Goal: Task Accomplishment & Management: Complete application form

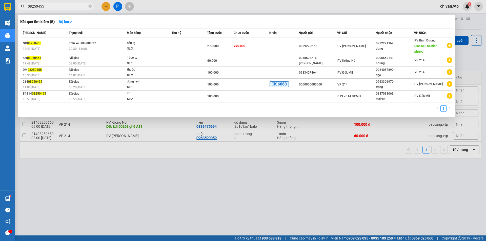
drag, startPoint x: 46, startPoint y: 5, endPoint x: 26, endPoint y: 3, distance: 19.6
click at [26, 3] on span "08250455" at bounding box center [56, 7] width 76 height 8
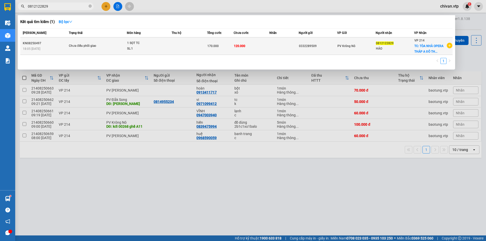
type input "0812122829"
click at [271, 50] on td at bounding box center [285, 45] width 30 height 17
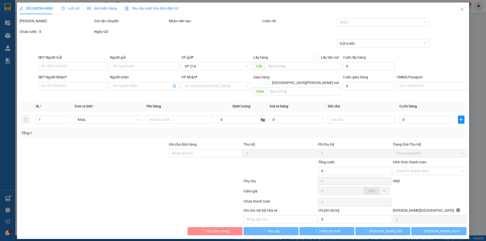
type input "0332289509"
type input "0812122829"
type input "HẢO"
checkbox input "true"
type input "TÒA [GEOGRAPHIC_DATA] A ĐÔ THỊ [GEOGRAPHIC_DATA][PERSON_NAME],[GEOGRAPHIC_DATA]…"
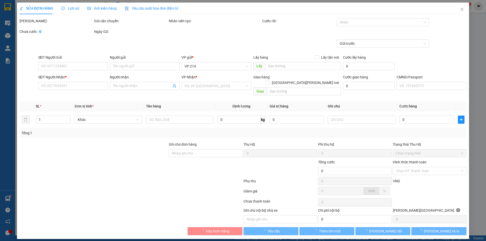
type input "170.000"
type input "50.000"
type input "120.000"
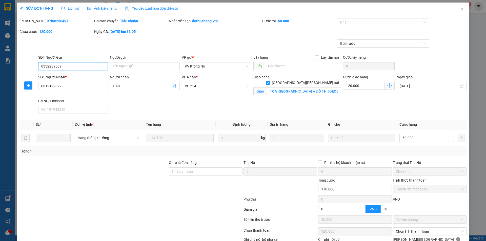
type input "2.500"
click at [305, 88] on input "TÒA [GEOGRAPHIC_DATA] A ĐÔ THỊ [GEOGRAPHIC_DATA][PERSON_NAME],[GEOGRAPHIC_DATA]…" at bounding box center [304, 91] width 74 height 8
click at [461, 9] on icon "close" at bounding box center [462, 9] width 3 height 3
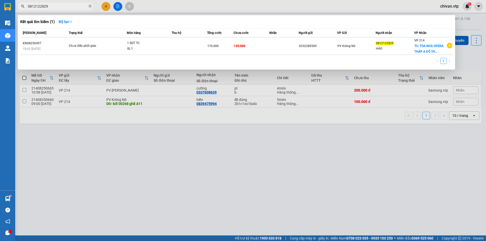
click at [52, 7] on input "0812122829" at bounding box center [58, 7] width 60 height 6
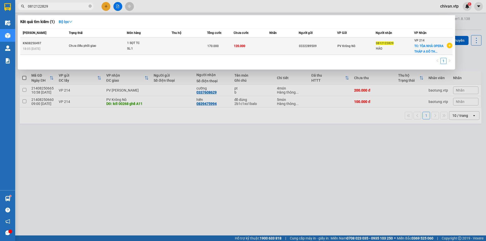
click at [434, 51] on span "TC: TÒA NHÀ OPERA THÁP A ĐÔ TH..." at bounding box center [429, 48] width 29 height 9
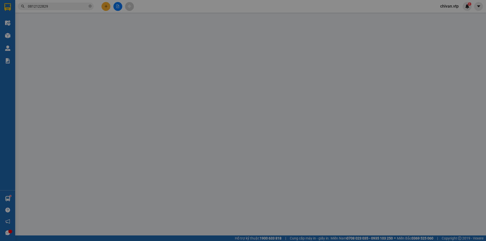
type input "0332289509"
type input "0812122829"
type input "HẢO"
checkbox input "true"
type input "TÒA [GEOGRAPHIC_DATA] A ĐÔ THỊ [GEOGRAPHIC_DATA][PERSON_NAME],[GEOGRAPHIC_DATA]…"
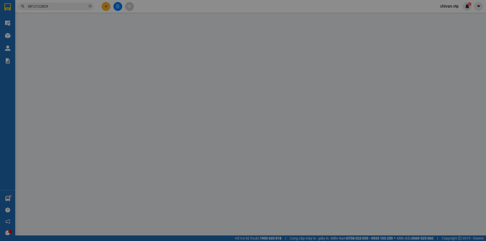
type input "170.000"
type input "50.000"
type input "120.000"
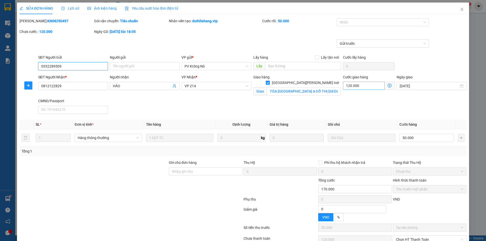
type input "2.500"
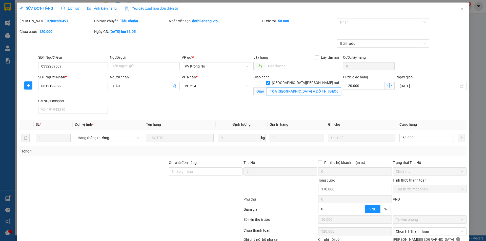
click at [295, 88] on input "TÒA [GEOGRAPHIC_DATA] A ĐÔ THỊ [GEOGRAPHIC_DATA][PERSON_NAME],[GEOGRAPHIC_DATA]…" at bounding box center [304, 91] width 74 height 8
drag, startPoint x: 283, startPoint y: 89, endPoint x: 262, endPoint y: 94, distance: 22.4
click at [262, 94] on div "Giao hàng [GEOGRAPHIC_DATA][PERSON_NAME] nơi [PERSON_NAME] TÒA [GEOGRAPHIC_DATA…" at bounding box center [298, 86] width 90 height 24
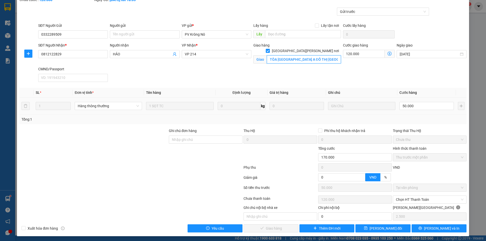
scroll to position [33, 0]
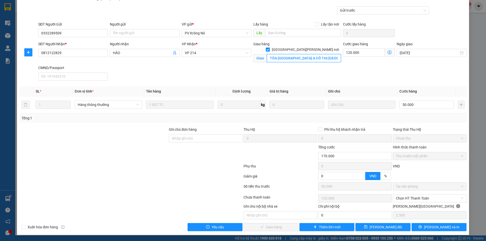
click at [296, 54] on input "TÒA [GEOGRAPHIC_DATA] A ĐÔ THỊ [GEOGRAPHIC_DATA][PERSON_NAME],[GEOGRAPHIC_DATA]…" at bounding box center [304, 58] width 74 height 8
click at [315, 54] on input "TÒA [GEOGRAPHIC_DATA] A ĐÔ THỊ [GEOGRAPHIC_DATA][PERSON_NAME],[GEOGRAPHIC_DATA]…" at bounding box center [304, 58] width 74 height 8
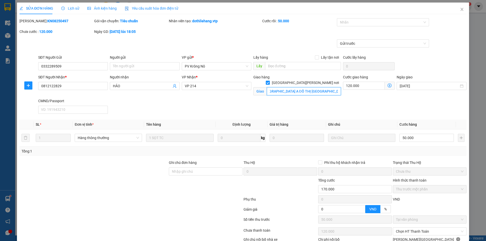
scroll to position [0, 45]
drag, startPoint x: 316, startPoint y: 88, endPoint x: 349, endPoint y: 92, distance: 33.7
click at [349, 92] on div "SĐT Người [PERSON_NAME] * 0812122829 Người [PERSON_NAME] [PERSON_NAME] * VP 214…" at bounding box center [252, 95] width 431 height 42
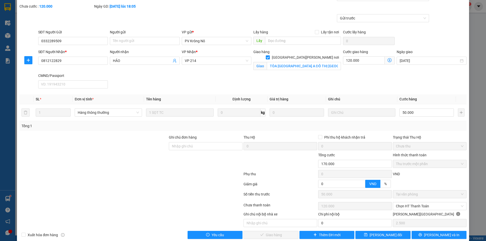
scroll to position [0, 0]
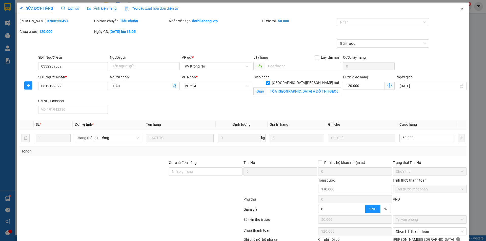
click at [461, 9] on icon "close" at bounding box center [462, 9] width 3 height 3
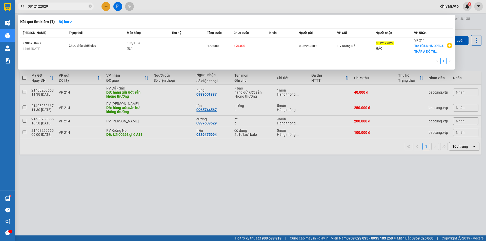
drag, startPoint x: 55, startPoint y: 6, endPoint x: 19, endPoint y: 7, distance: 35.5
click at [19, 7] on span "0812122829" at bounding box center [56, 7] width 76 height 8
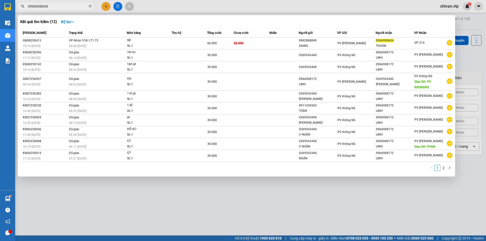
type input "0966908604"
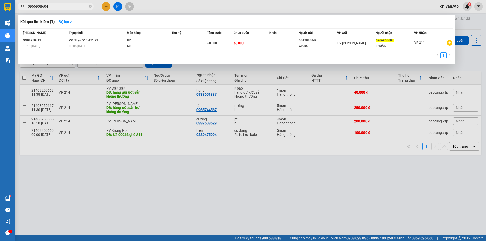
click at [149, 218] on div at bounding box center [243, 120] width 486 height 241
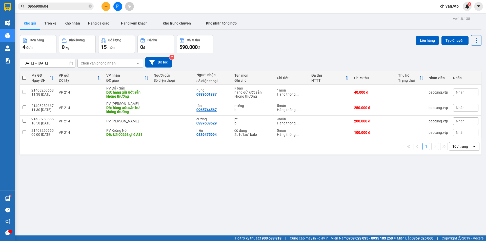
click at [288, 40] on div "Đơn hàng 4 đơn [PERSON_NAME] 0 kg Số [PERSON_NAME] 15 món Đã thu 0 [PERSON_NAME…" at bounding box center [251, 44] width 462 height 18
click at [105, 8] on icon "plus" at bounding box center [106, 7] width 4 height 4
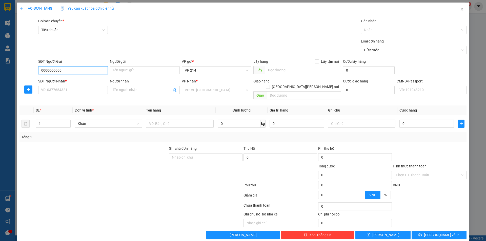
type input "0000000000"
type input "0"
click at [154, 47] on div "Loại đơn hàng Gửi trước" at bounding box center [252, 48] width 431 height 18
click at [142, 71] on input "0000000" at bounding box center [145, 70] width 70 height 8
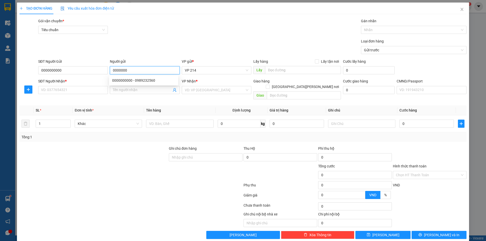
click at [142, 71] on input "0000000" at bounding box center [145, 70] width 70 height 8
type input "0"
click at [125, 175] on div at bounding box center [93, 173] width 149 height 18
click at [207, 70] on span "VP 214" at bounding box center [217, 71] width 64 height 8
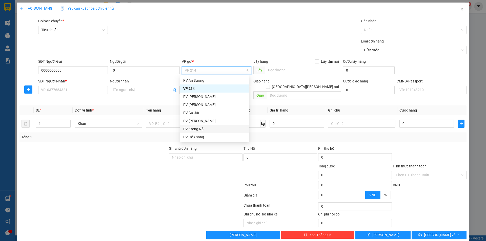
click at [208, 128] on div "PV Krông Nô" at bounding box center [214, 129] width 63 height 6
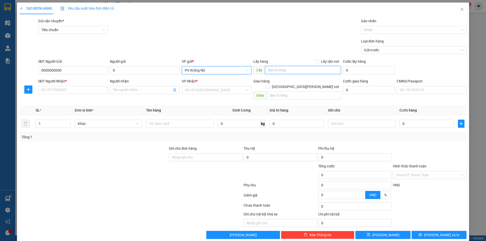
click at [284, 69] on input "text" at bounding box center [303, 70] width 76 height 8
type input "D"
type input "Đ"
type input "CHẤT ĐĂK SÔ"
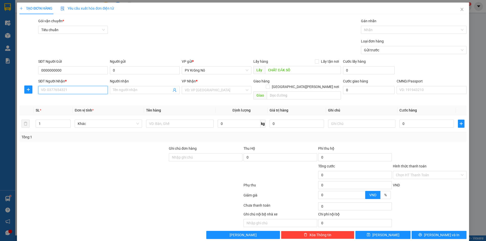
click at [85, 89] on input "SĐT Người Nhận *" at bounding box center [73, 90] width 70 height 8
click at [162, 35] on div "Gói vận chuyển * Tiêu chuẩn Gán nhãn Nhãn" at bounding box center [252, 27] width 431 height 18
click at [460, 11] on icon "close" at bounding box center [462, 9] width 4 height 4
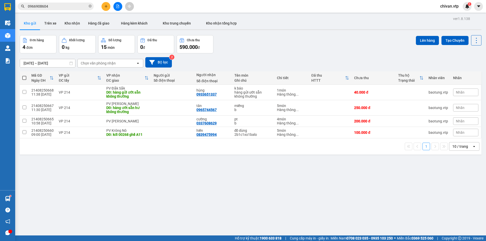
click at [449, 5] on span "chivan.vtp" at bounding box center [449, 6] width 27 height 6
click at [452, 15] on span "Đăng xuất" at bounding box center [454, 16] width 21 height 6
